Goal: Browse casually: Explore the website without a specific task or goal

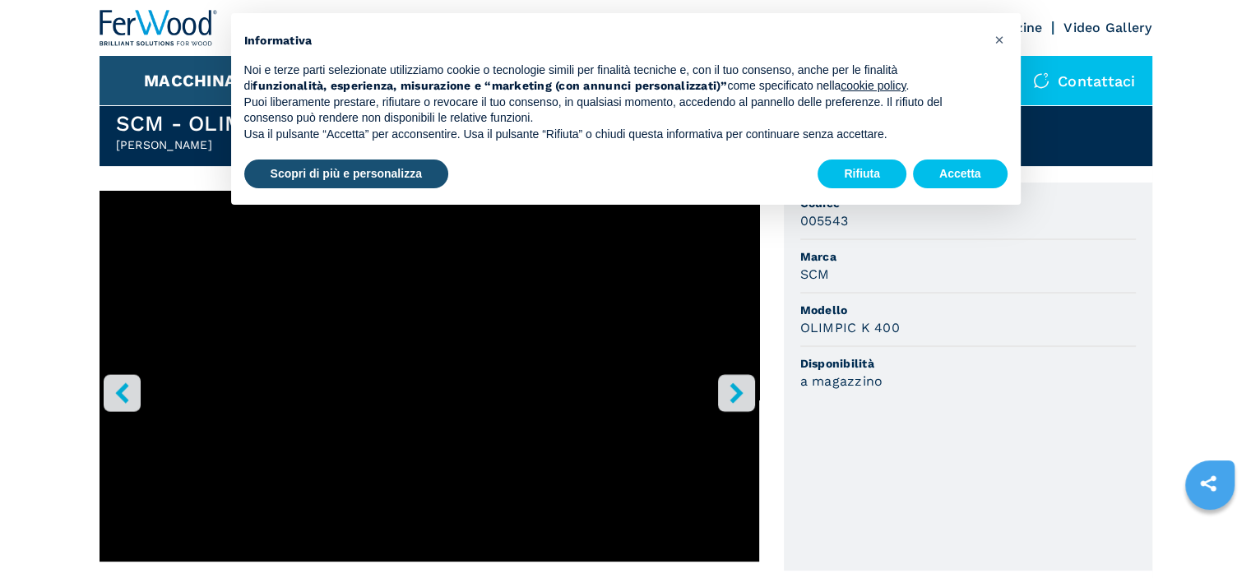
scroll to position [411, 0]
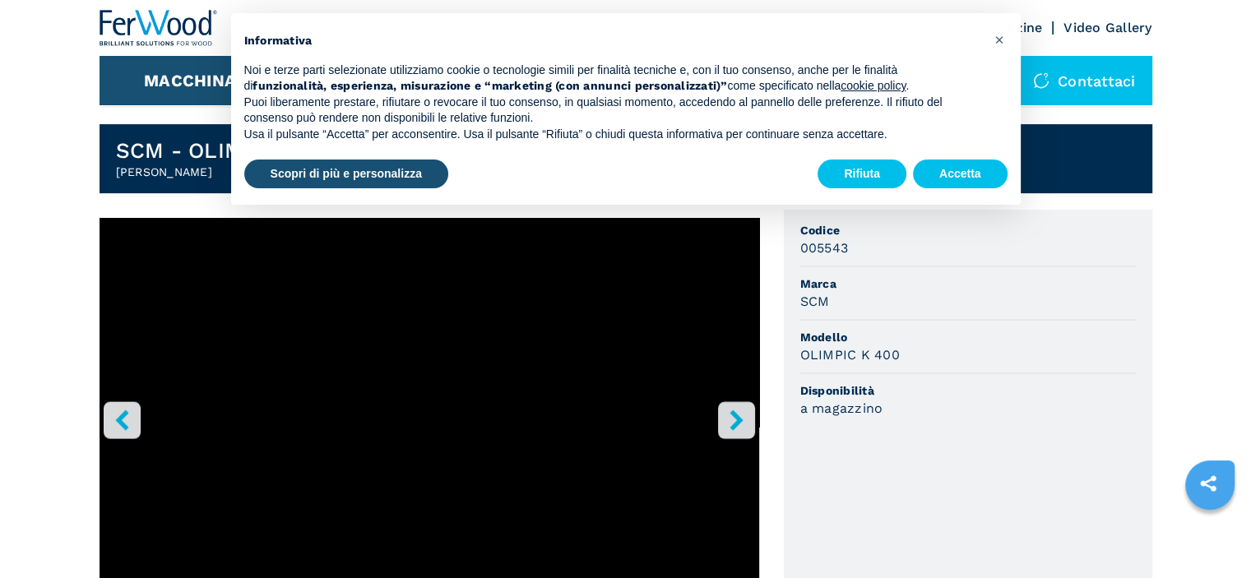
click at [738, 424] on icon "right-button" at bounding box center [736, 420] width 21 height 21
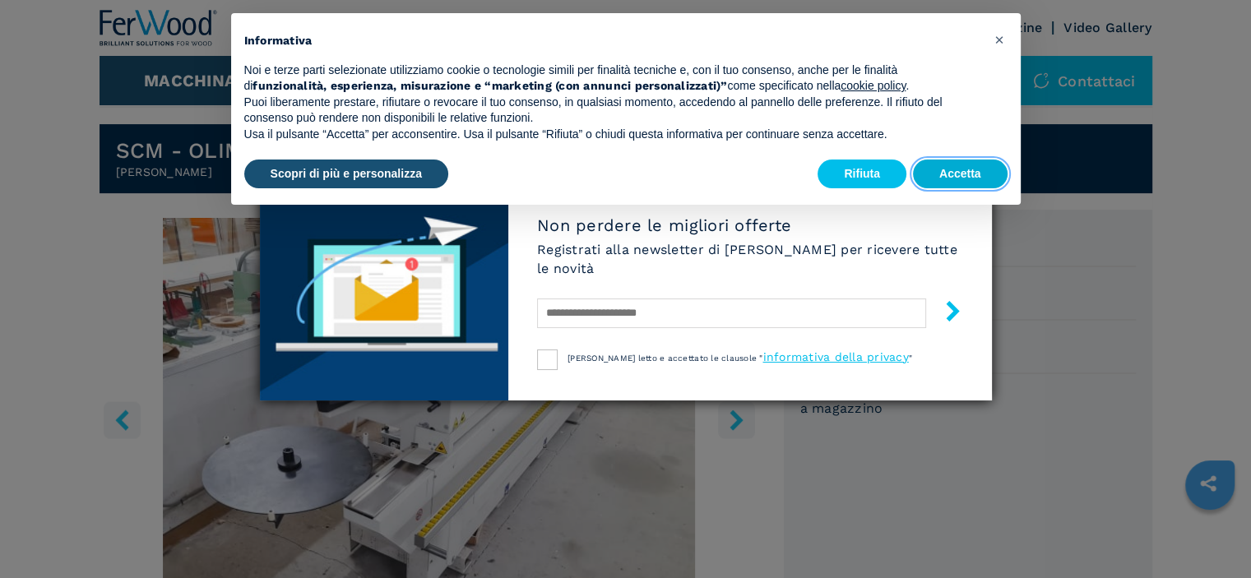
click at [947, 173] on button "Accetta" at bounding box center [960, 175] width 95 height 30
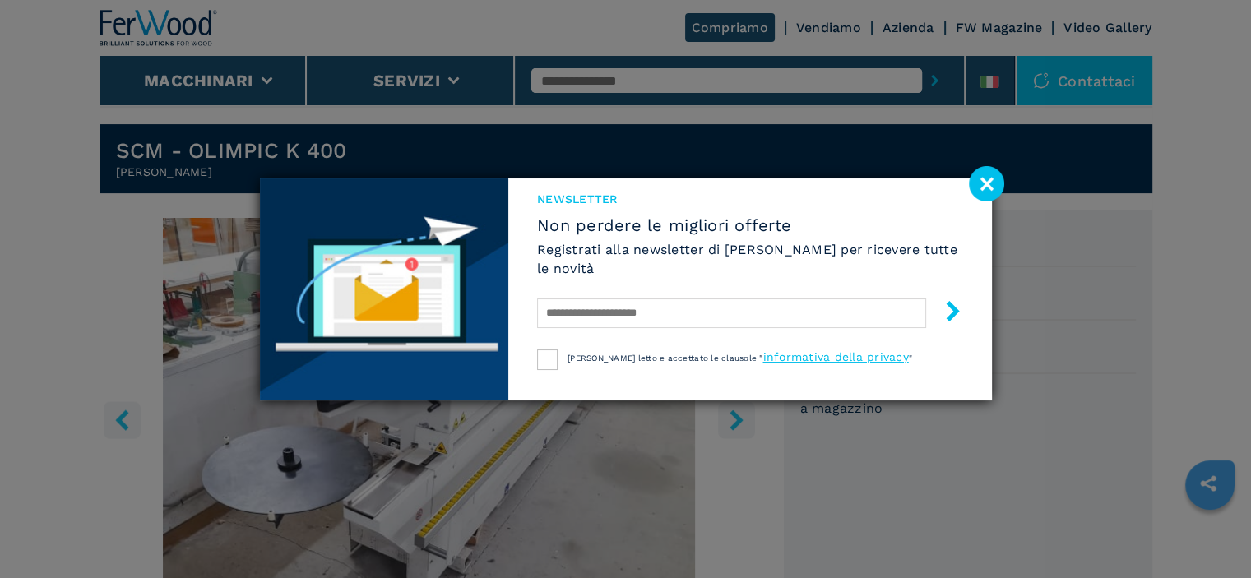
click at [986, 187] on image at bounding box center [986, 183] width 35 height 35
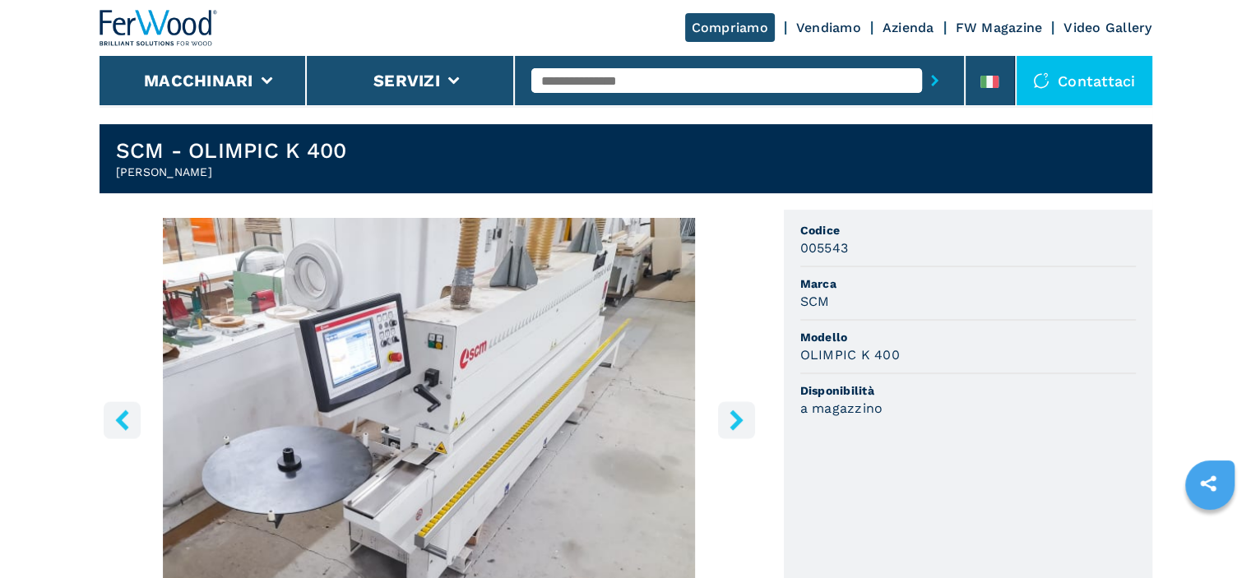
click at [729, 417] on icon "right-button" at bounding box center [736, 420] width 21 height 21
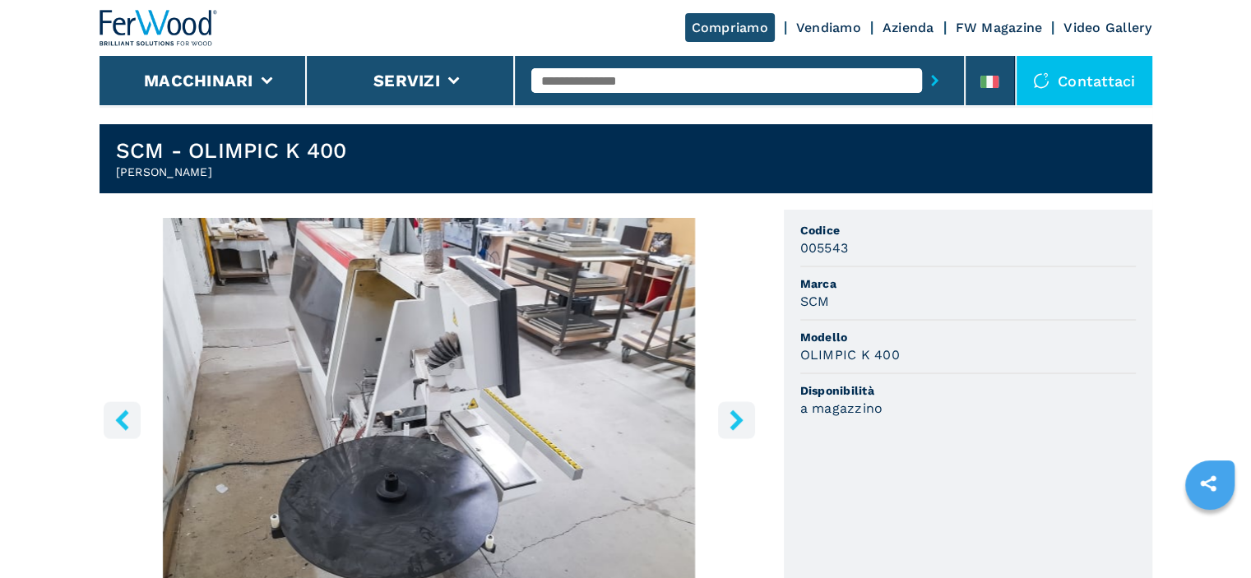
click at [729, 417] on icon "right-button" at bounding box center [736, 420] width 21 height 21
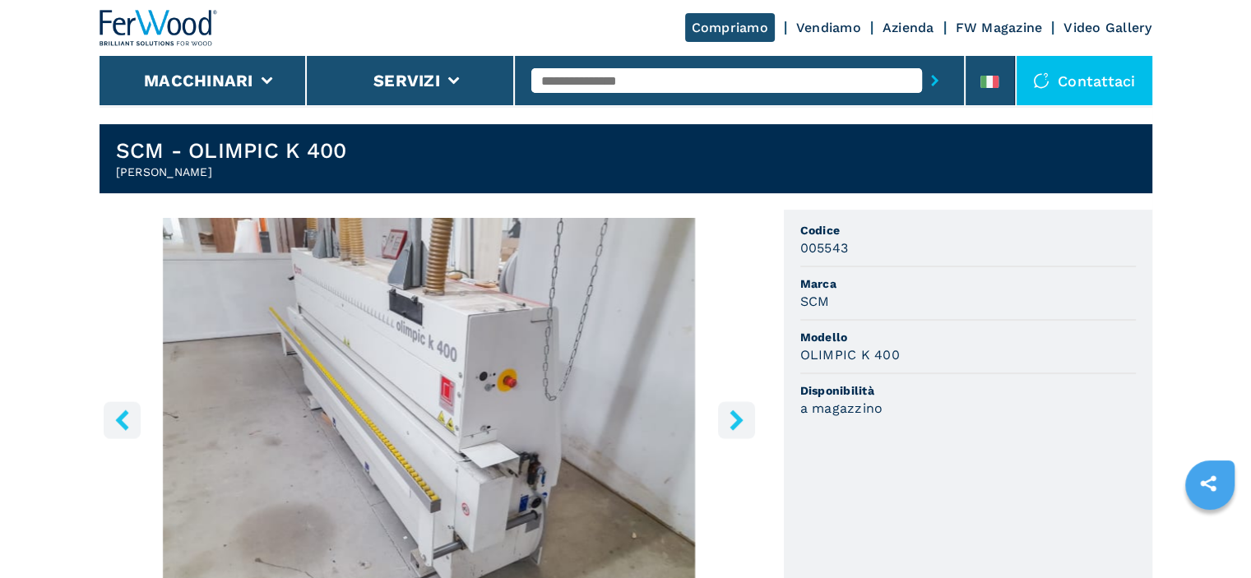
click at [729, 417] on icon "right-button" at bounding box center [736, 420] width 21 height 21
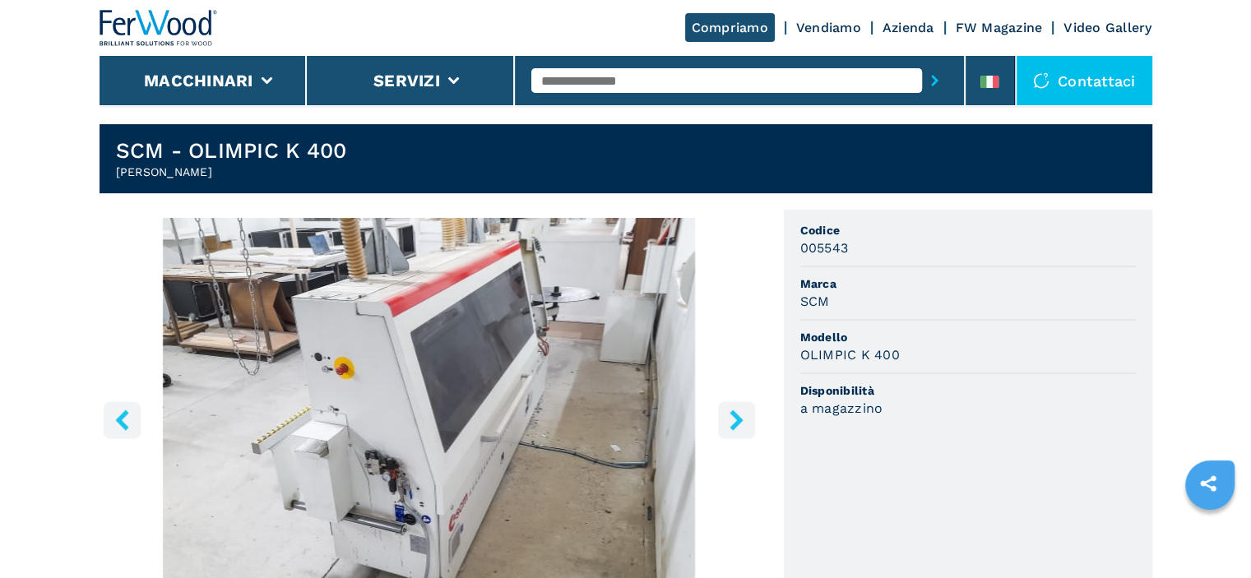
click at [729, 417] on icon "right-button" at bounding box center [736, 420] width 21 height 21
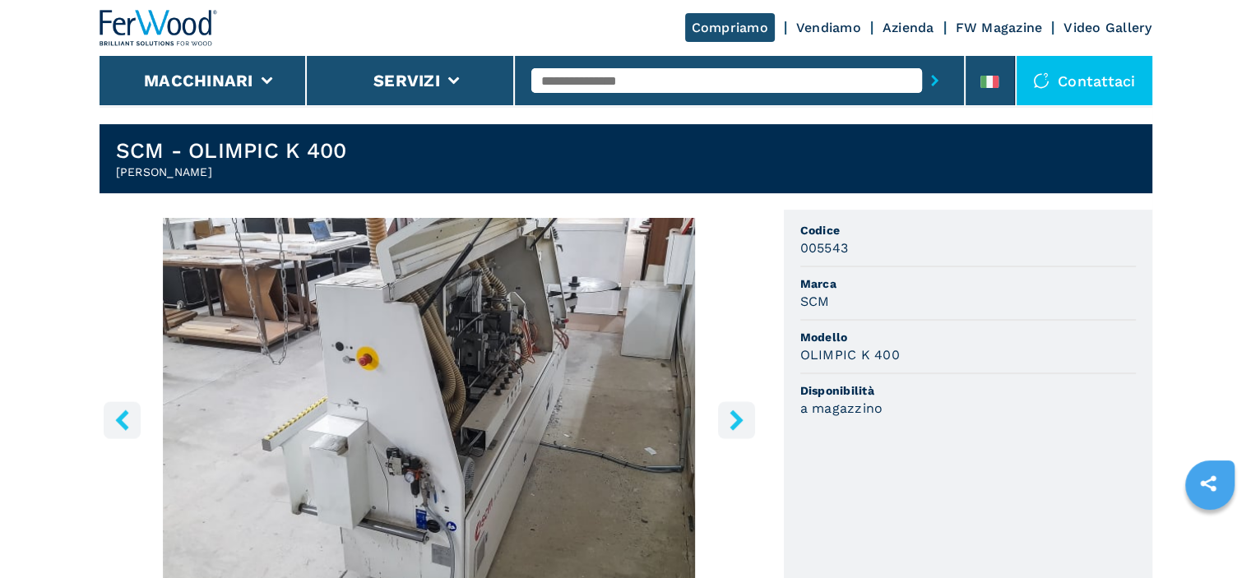
click at [729, 417] on icon "right-button" at bounding box center [736, 420] width 21 height 21
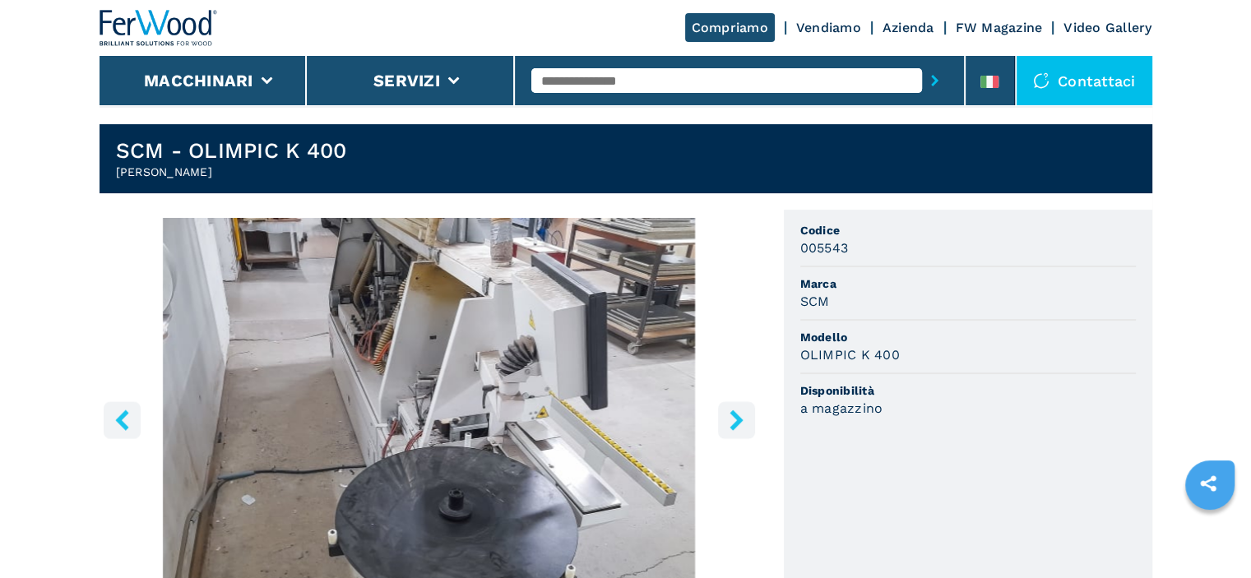
click at [729, 417] on icon "right-button" at bounding box center [736, 420] width 21 height 21
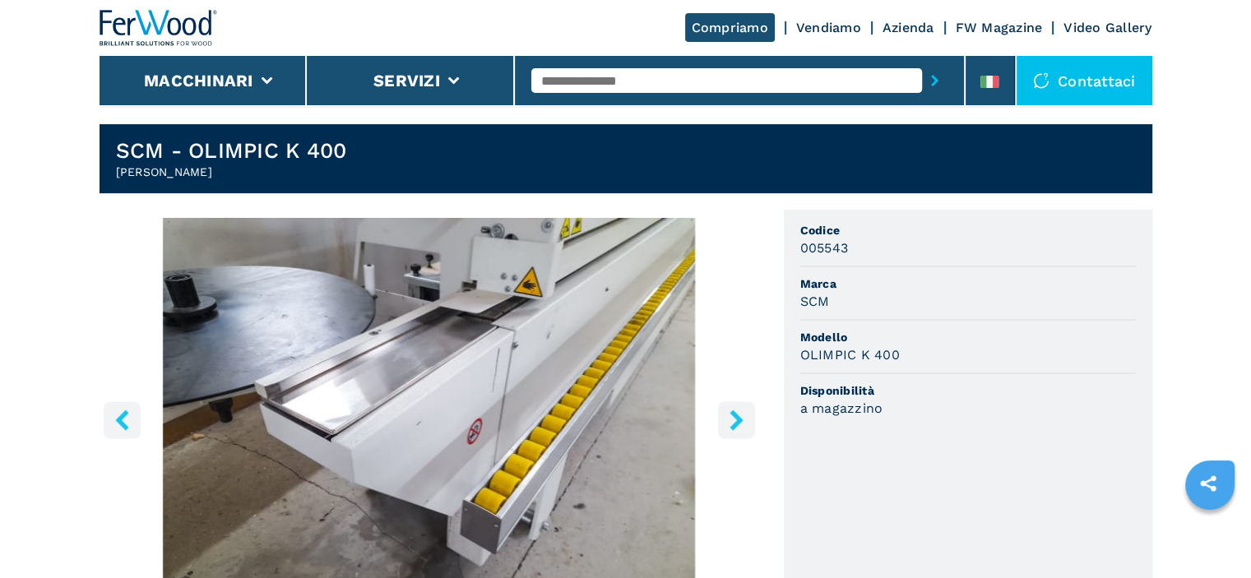
click at [729, 417] on icon "right-button" at bounding box center [736, 420] width 21 height 21
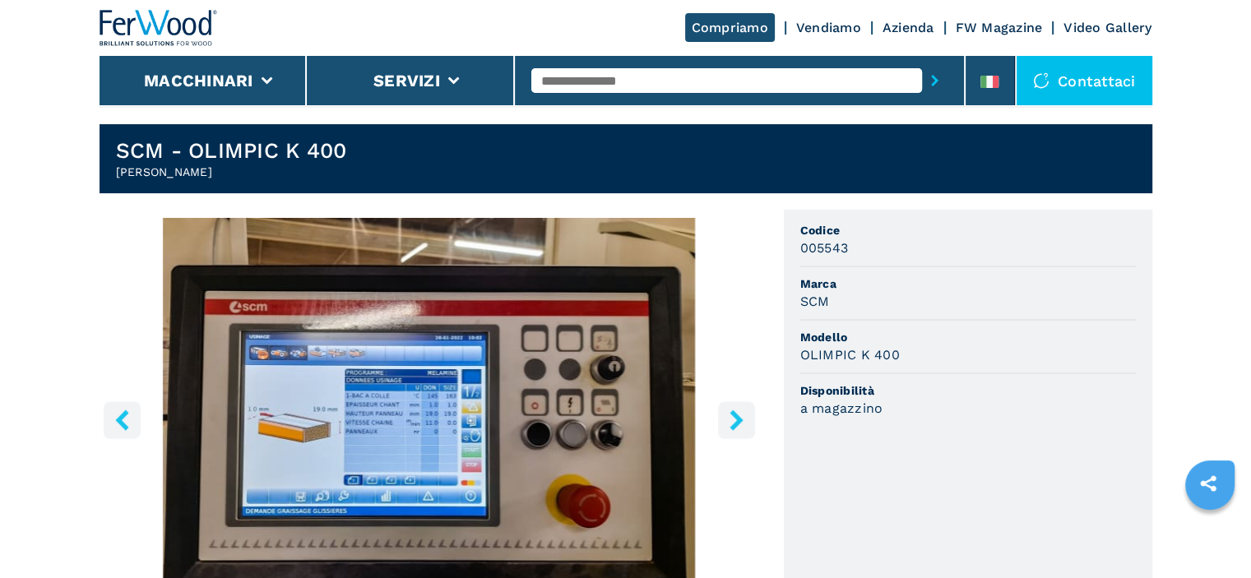
click at [729, 417] on icon "right-button" at bounding box center [736, 420] width 21 height 21
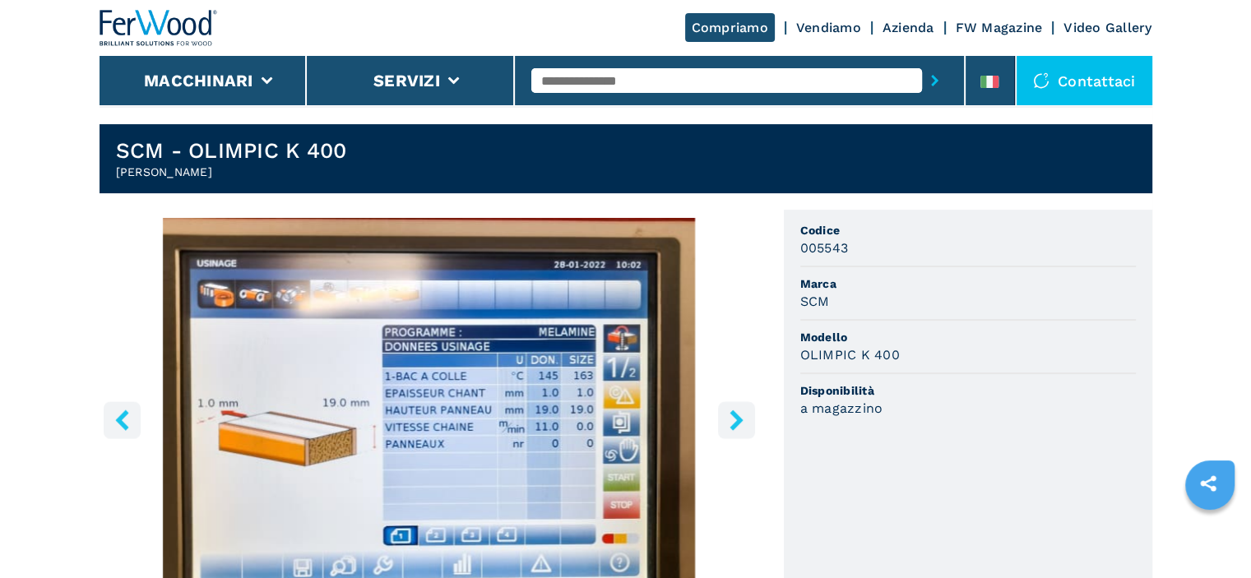
click at [729, 417] on icon "right-button" at bounding box center [736, 420] width 21 height 21
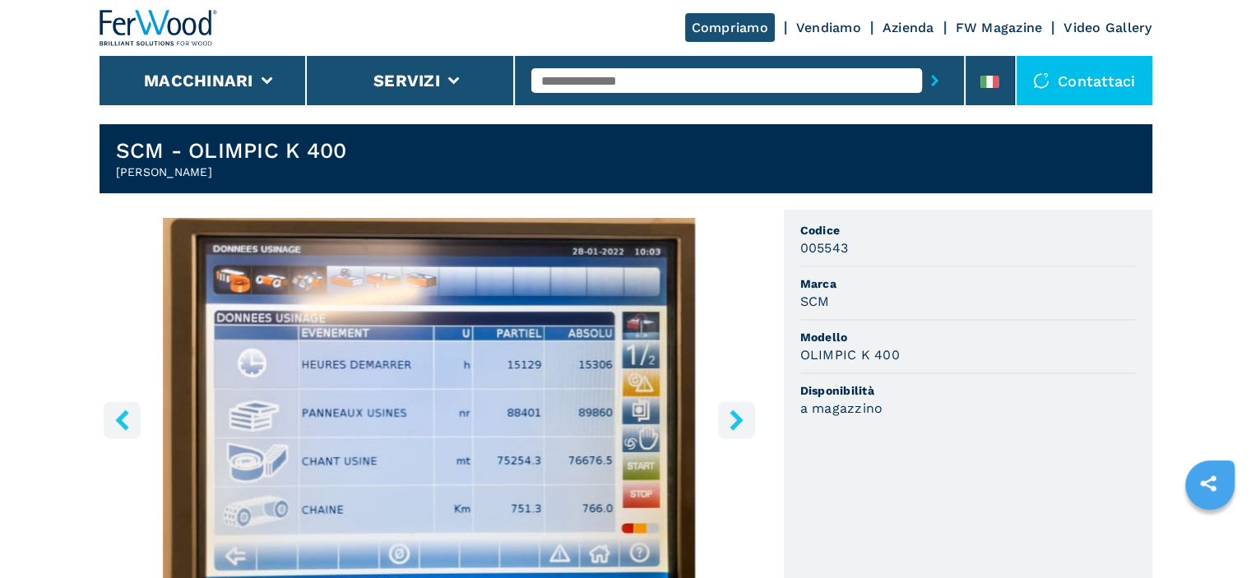
click at [729, 417] on icon "right-button" at bounding box center [736, 420] width 21 height 21
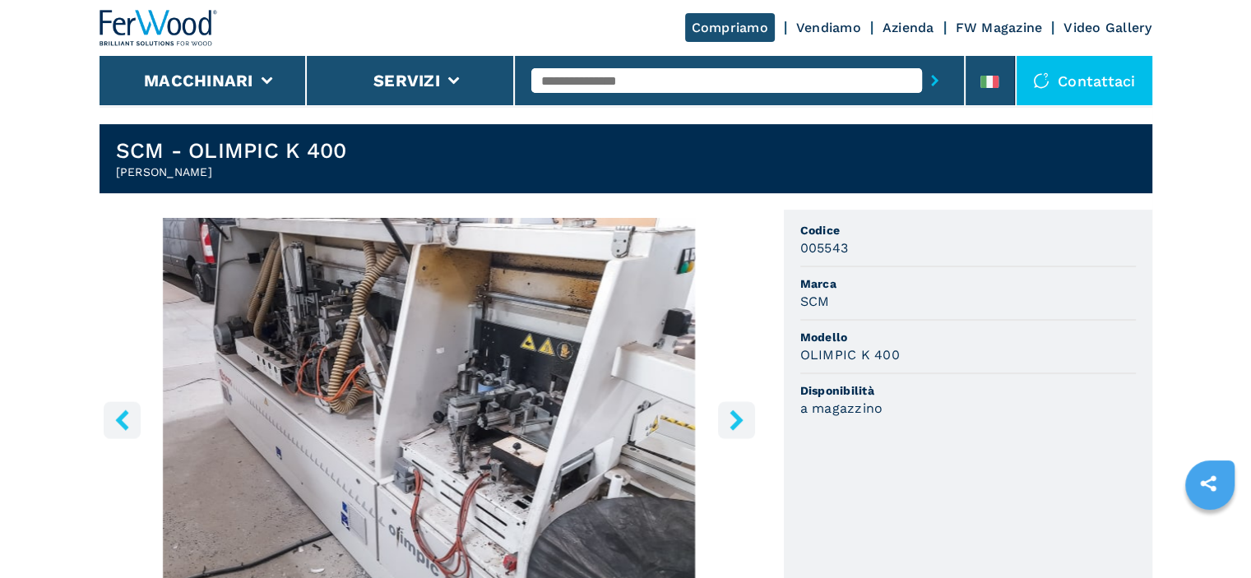
click at [729, 417] on icon "right-button" at bounding box center [736, 420] width 21 height 21
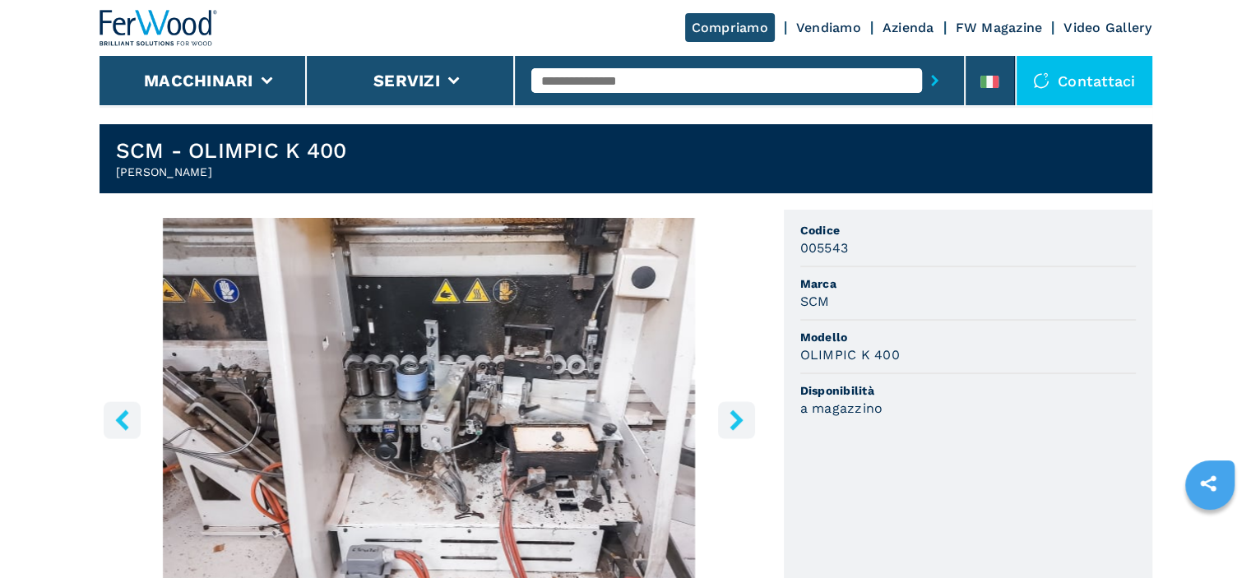
click at [740, 420] on icon "right-button" at bounding box center [735, 420] width 13 height 21
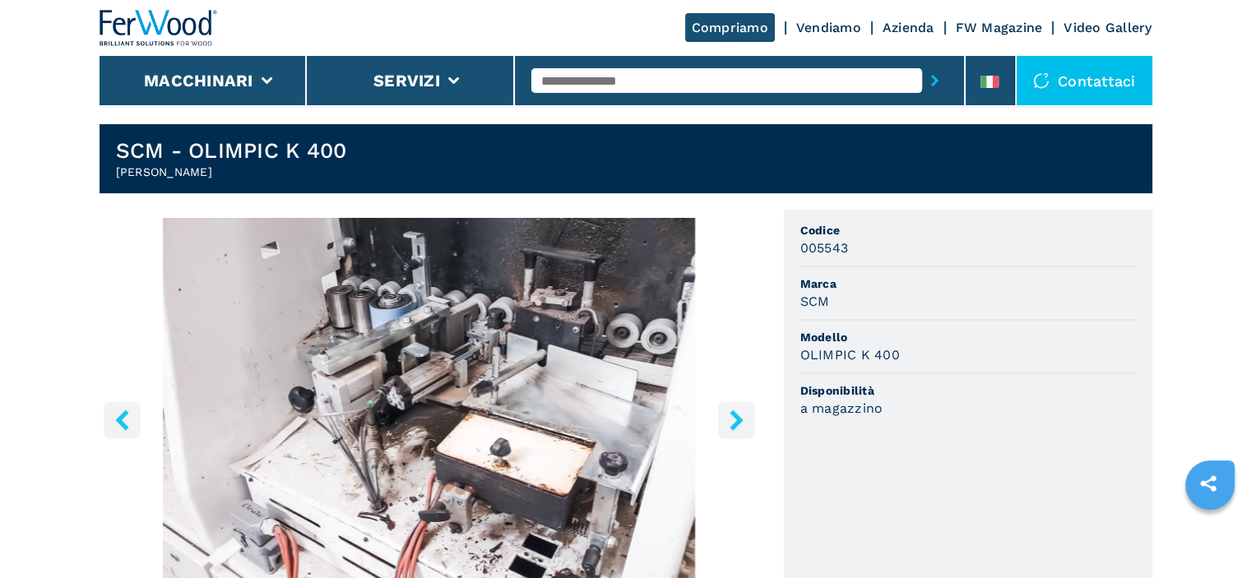
click at [740, 420] on icon "right-button" at bounding box center [735, 420] width 13 height 21
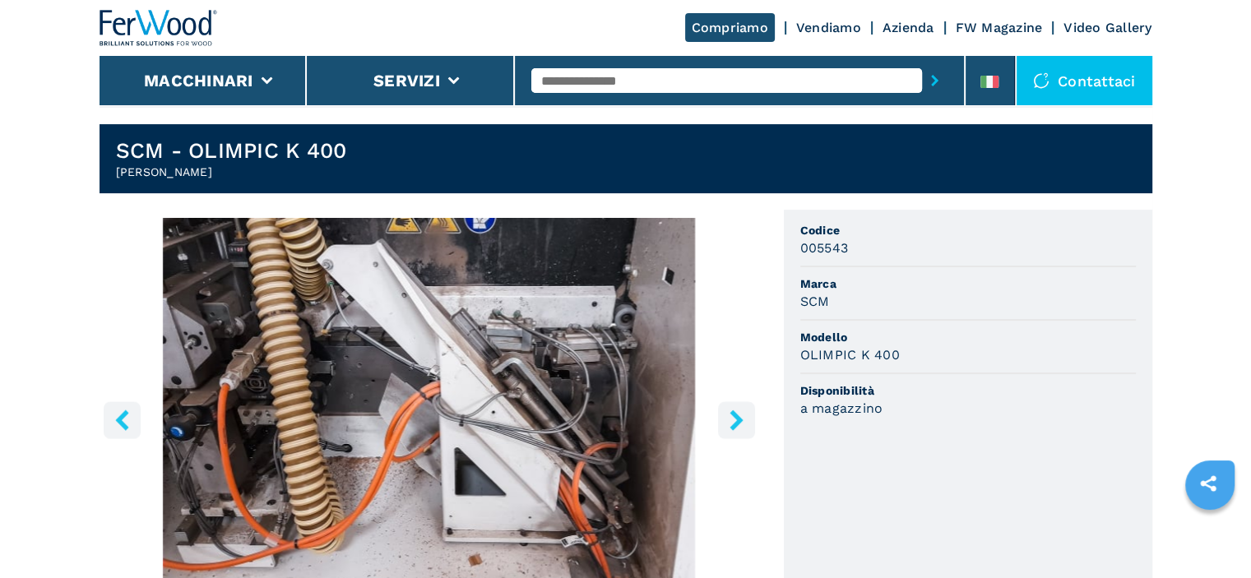
click at [740, 420] on icon "right-button" at bounding box center [735, 420] width 13 height 21
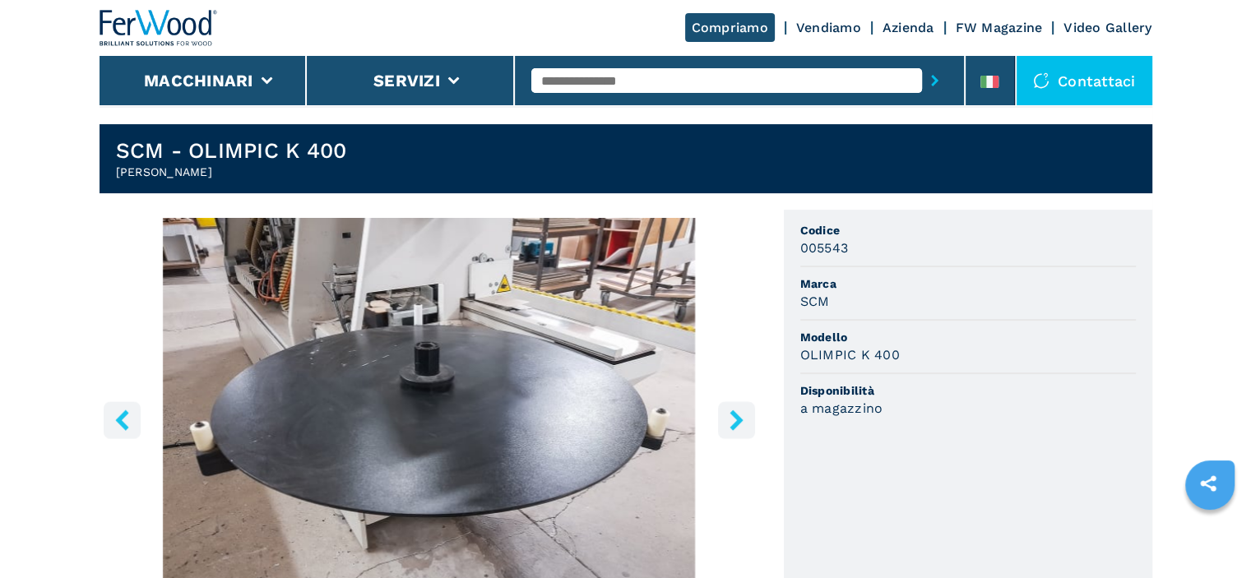
click at [740, 420] on icon "right-button" at bounding box center [735, 420] width 13 height 21
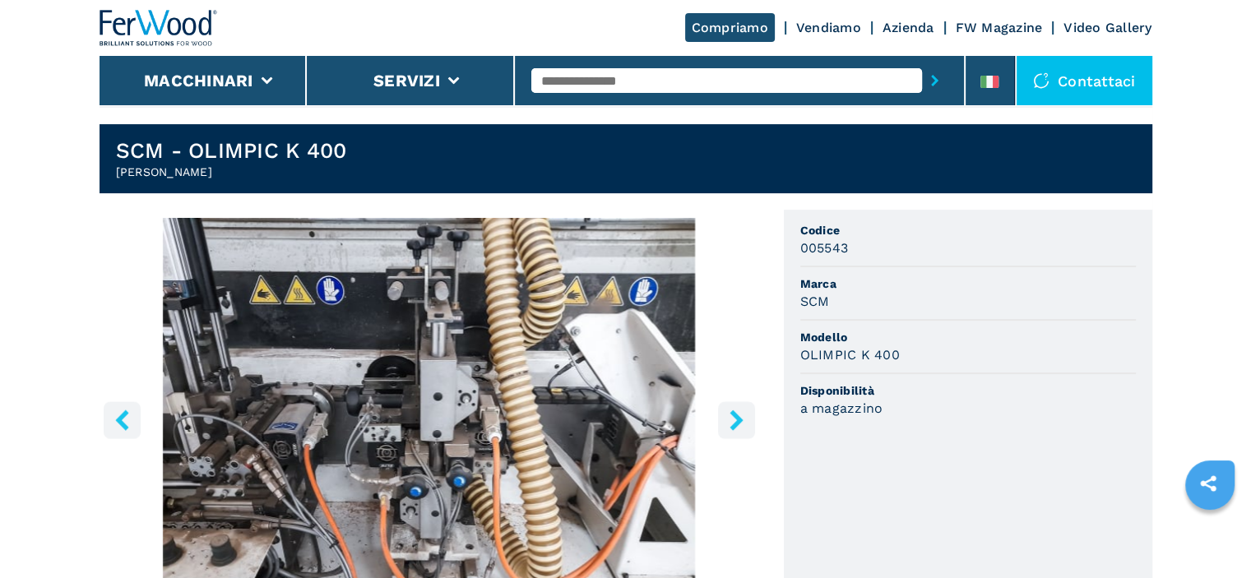
click at [740, 420] on icon "right-button" at bounding box center [735, 420] width 13 height 21
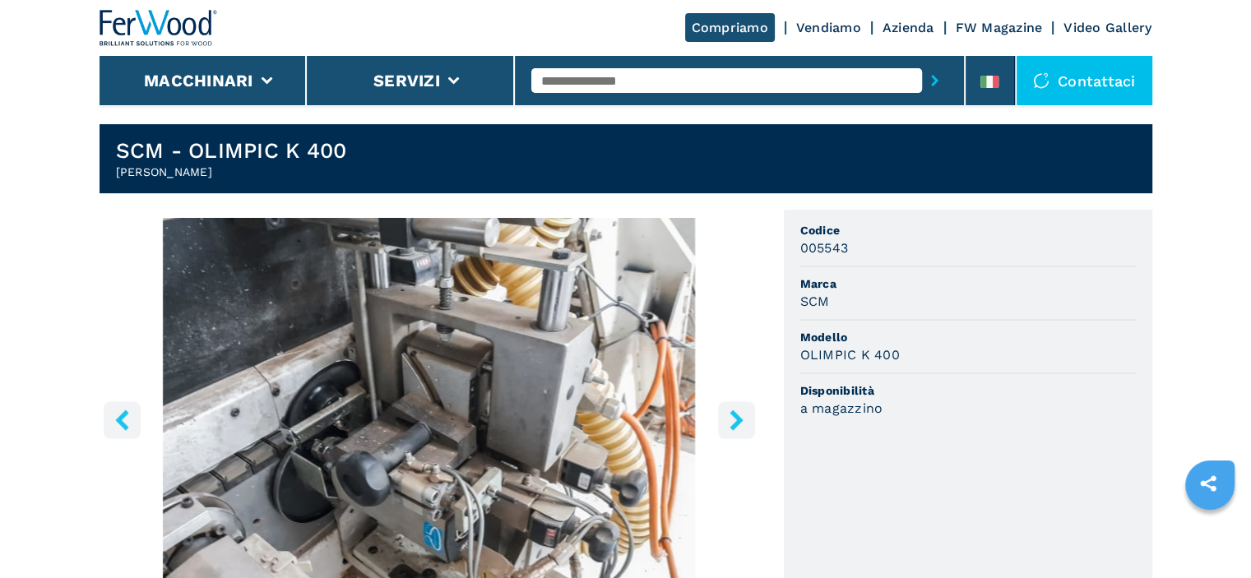
click at [740, 420] on icon "right-button" at bounding box center [735, 420] width 13 height 21
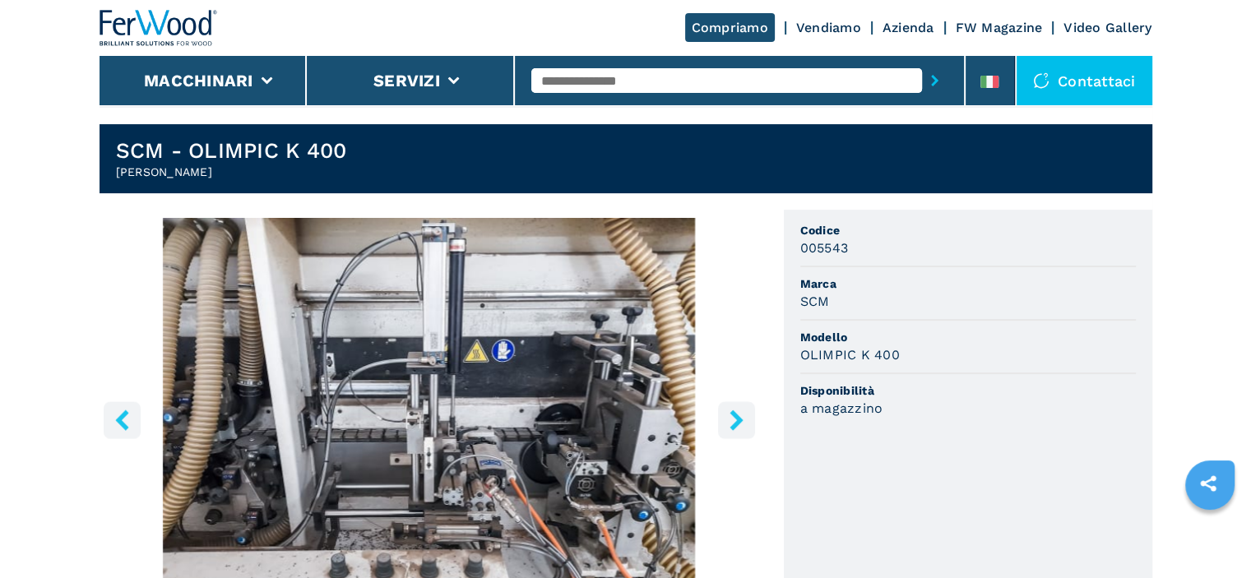
click at [740, 420] on icon "right-button" at bounding box center [735, 420] width 13 height 21
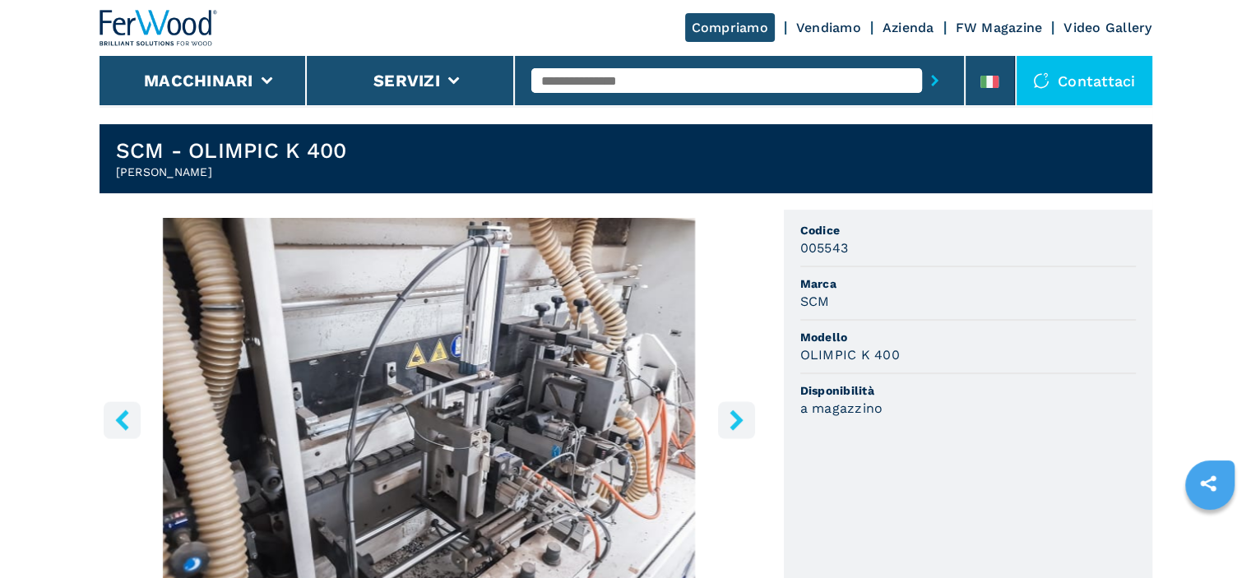
click at [740, 420] on icon "right-button" at bounding box center [735, 420] width 13 height 21
